Goal: Check status: Check status

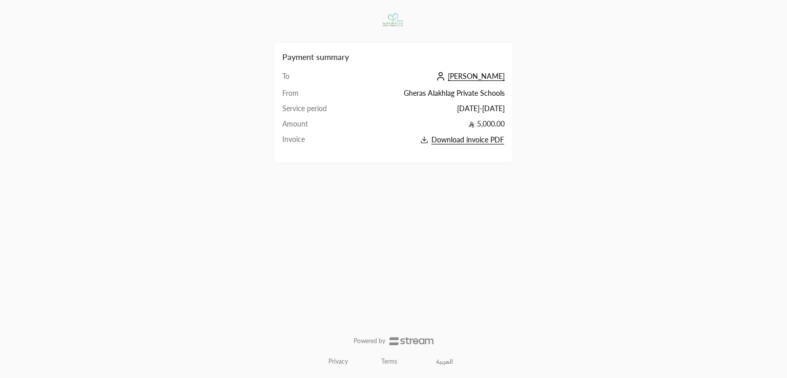
click at [496, 75] on span "[PERSON_NAME]" at bounding box center [476, 76] width 57 height 9
